Goal: Contribute content: Contribute content

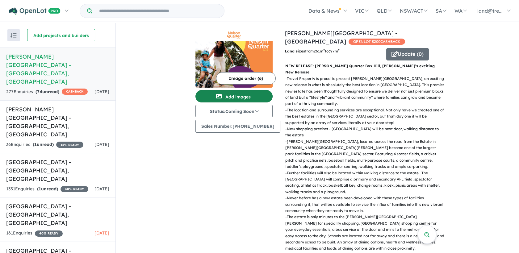
drag, startPoint x: 0, startPoint y: 0, endPoint x: 243, endPoint y: 94, distance: 260.5
click at [243, 94] on button "Add images" at bounding box center [233, 96] width 77 height 12
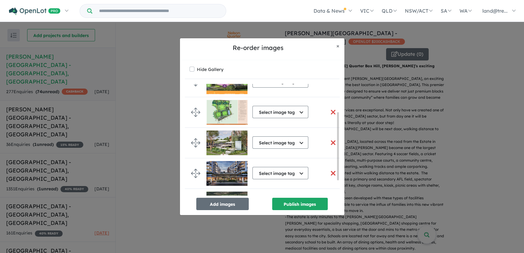
scroll to position [68, 0]
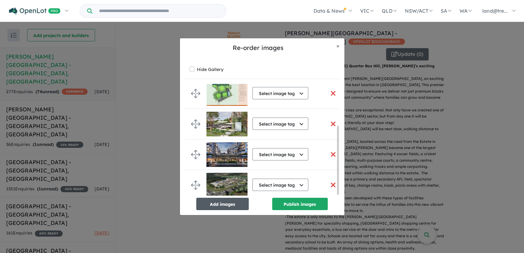
click at [224, 202] on button "Add images" at bounding box center [222, 204] width 52 height 12
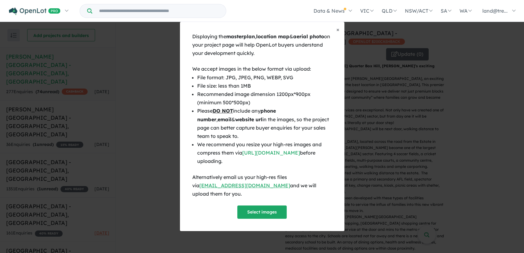
scroll to position [67, 0]
click at [251, 206] on button "Select images" at bounding box center [261, 212] width 49 height 13
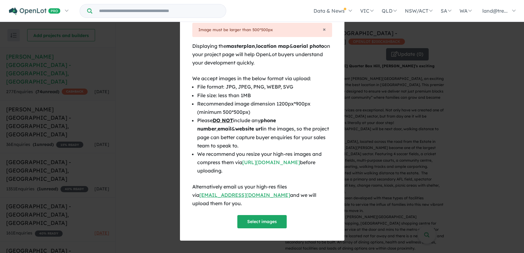
click at [338, 23] on span "×" at bounding box center [337, 19] width 3 height 7
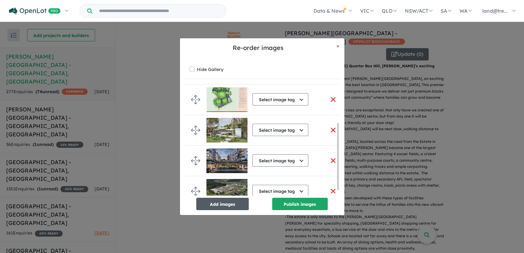
click at [227, 200] on button "Add images" at bounding box center [222, 204] width 52 height 12
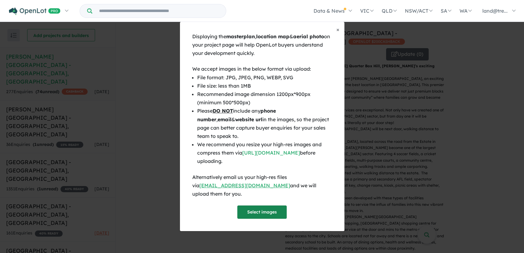
click at [265, 206] on button "Select images" at bounding box center [261, 212] width 49 height 13
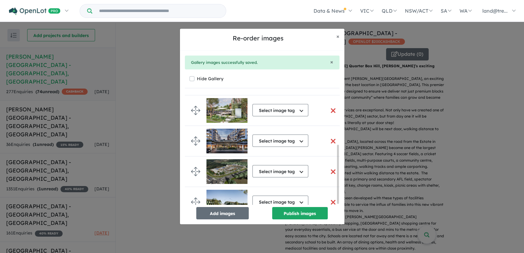
scroll to position [99, 0]
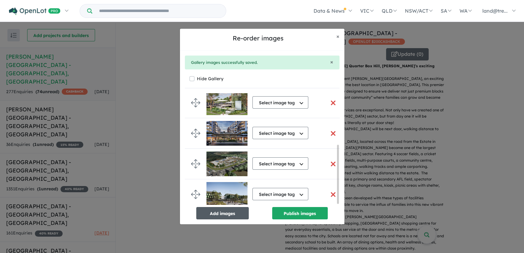
click at [236, 216] on button "Add images" at bounding box center [222, 213] width 52 height 12
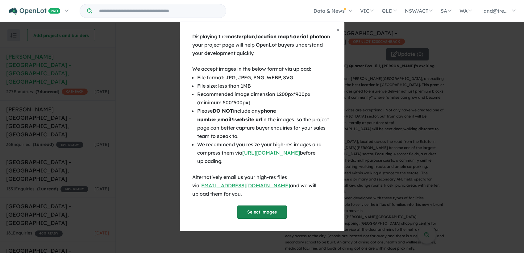
click at [252, 208] on button "Select images" at bounding box center [261, 212] width 49 height 13
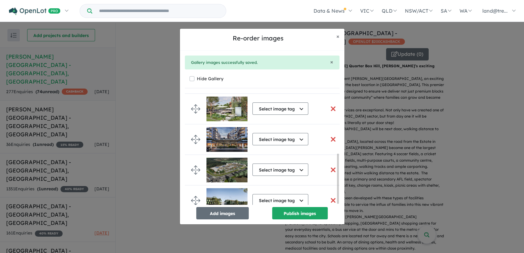
scroll to position [137, 0]
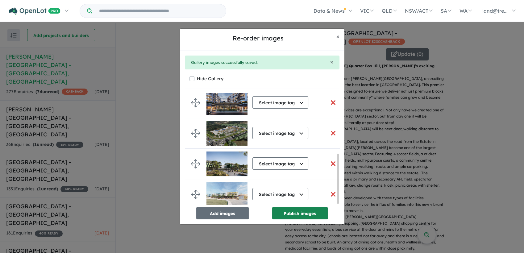
click at [296, 216] on button "Publish images" at bounding box center [300, 213] width 56 height 12
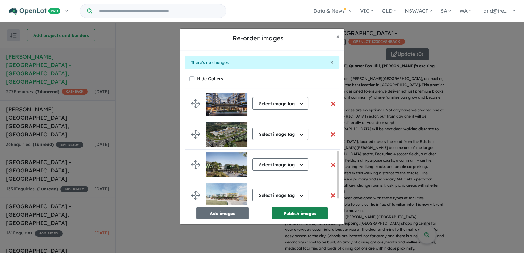
scroll to position [136, 0]
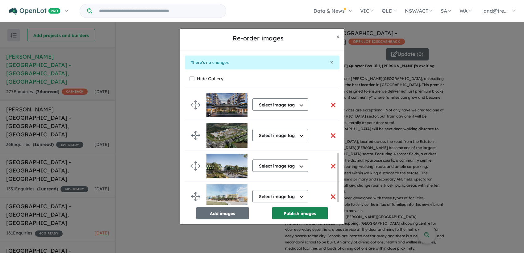
click at [296, 216] on button "Publish images" at bounding box center [300, 213] width 56 height 12
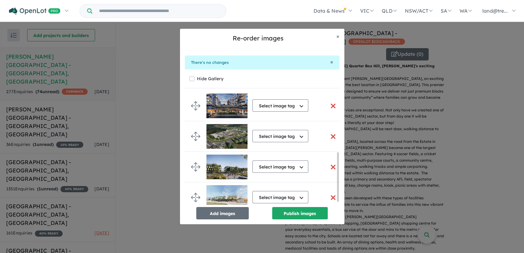
scroll to position [140, 0]
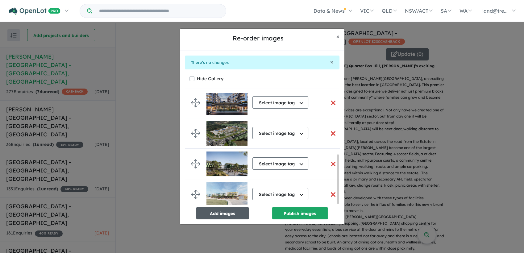
click at [226, 219] on button "Add images" at bounding box center [222, 213] width 52 height 12
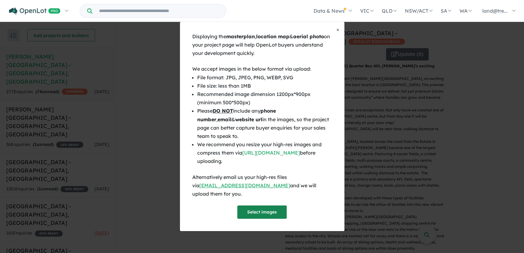
click at [255, 207] on button "Select images" at bounding box center [261, 212] width 49 height 13
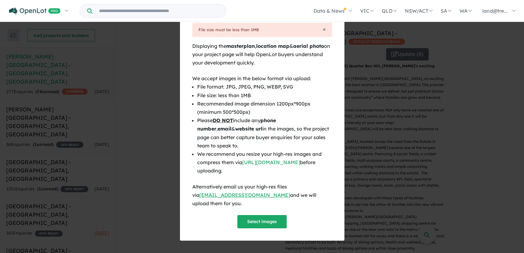
click at [338, 23] on span "×" at bounding box center [337, 19] width 3 height 7
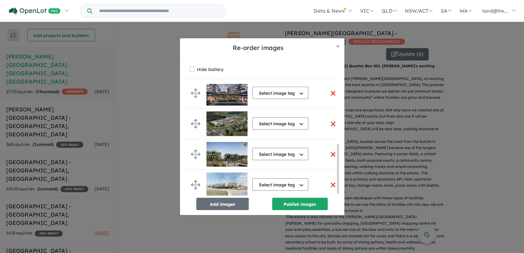
scroll to position [138, 0]
click at [226, 207] on button "Add images" at bounding box center [222, 204] width 52 height 12
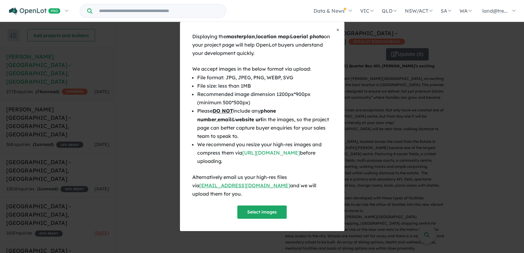
scroll to position [136, 0]
click at [258, 208] on button "Select images" at bounding box center [261, 212] width 49 height 13
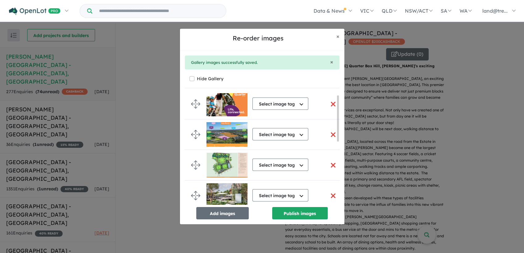
scroll to position [0, 0]
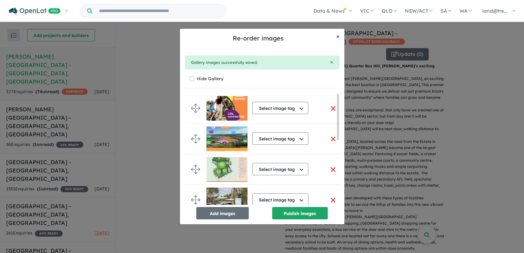
click at [338, 37] on span "×" at bounding box center [337, 36] width 3 height 7
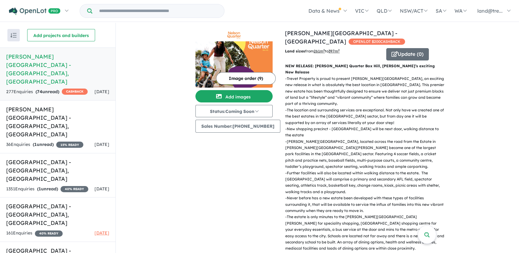
click at [246, 79] on button "Image order ( 9 )" at bounding box center [246, 78] width 60 height 12
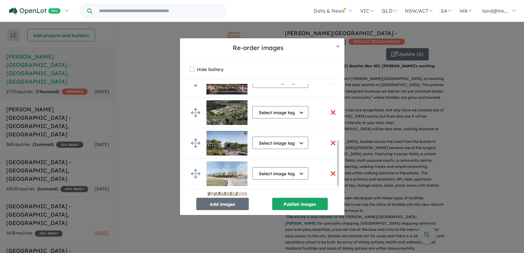
scroll to position [160, 0]
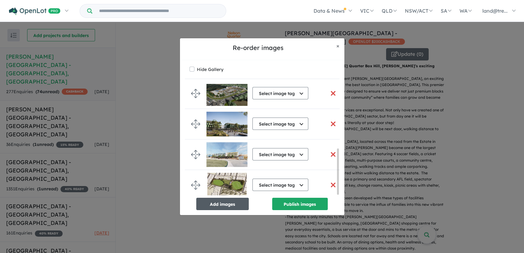
click at [227, 202] on button "Add images" at bounding box center [222, 204] width 52 height 12
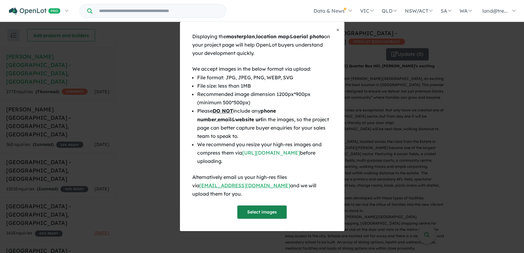
click at [255, 206] on button "Select images" at bounding box center [261, 212] width 49 height 13
